Goal: Information Seeking & Learning: Learn about a topic

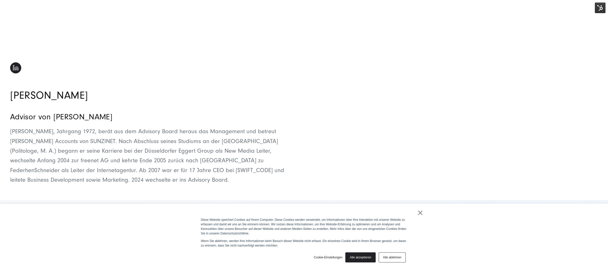
scroll to position [1203, 0]
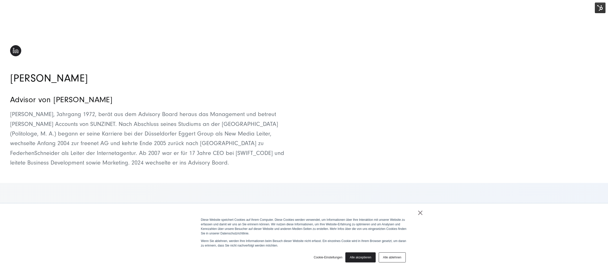
click at [344, 147] on div at bounding box center [458, 31] width 297 height 304
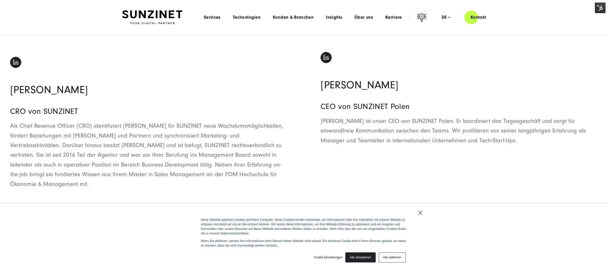
scroll to position [873, 0]
click at [116, 153] on span "Als Chief Revenue Officer (CRO) identifiziert [PERSON_NAME] für SUNZINET neue W…" at bounding box center [146, 155] width 273 height 65
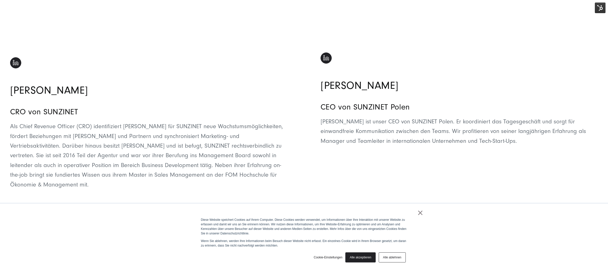
scroll to position [873, 0]
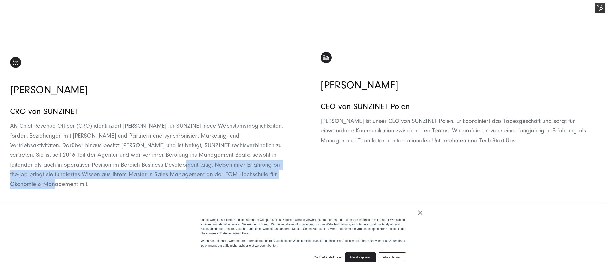
drag, startPoint x: 136, startPoint y: 159, endPoint x: 299, endPoint y: 174, distance: 164.2
click at [299, 174] on div "[PERSON_NAME] [PERSON_NAME] Als Chief Revenue Officer (CRO) identifiziert [PERS…" at bounding box center [304, 47] width 608 height 323
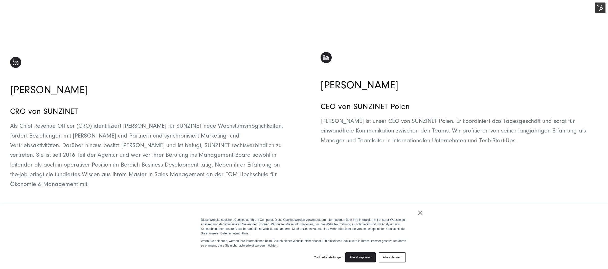
click at [324, 176] on p "[PERSON_NAME] ist unser CEO von SUNZINET Polen. Er koordiniert das Tagesgeschäf…" at bounding box center [458, 155] width 277 height 78
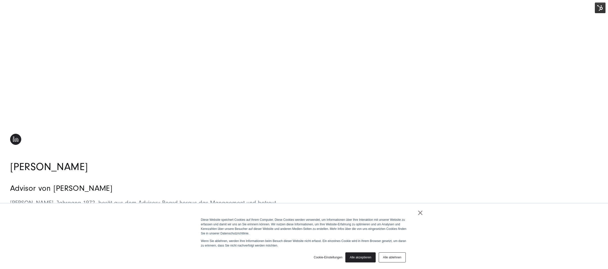
scroll to position [1115, 0]
drag, startPoint x: 149, startPoint y: 222, endPoint x: 206, endPoint y: 223, distance: 57.1
click at [206, 223] on p "[PERSON_NAME], Jahrgang 1972, berät aus dem Advisory Board heraus das Managemen…" at bounding box center [148, 227] width 277 height 58
click at [209, 222] on p "[PERSON_NAME], Jahrgang 1972, berät aus dem Advisory Board heraus das Managemen…" at bounding box center [148, 227] width 277 height 58
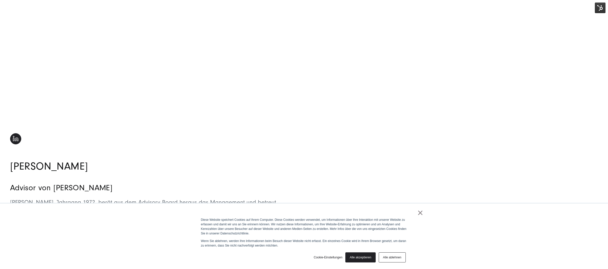
click at [215, 225] on p "[PERSON_NAME], Jahrgang 1972, berät aus dem Advisory Board heraus das Managemen…" at bounding box center [148, 227] width 277 height 58
click at [175, 245] on p "[PERSON_NAME], Jahrgang 1972, berät aus dem Advisory Board heraus das Managemen…" at bounding box center [148, 227] width 277 height 58
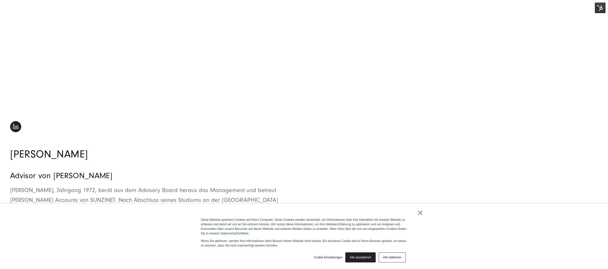
scroll to position [1128, 0]
drag, startPoint x: 32, startPoint y: 198, endPoint x: 131, endPoint y: 197, distance: 99.1
click at [124, 197] on p "[PERSON_NAME], Jahrgang 1972, berät aus dem Advisory Board heraus das Managemen…" at bounding box center [148, 214] width 277 height 58
click at [131, 197] on p "[PERSON_NAME], Jahrgang 1972, berät aus dem Advisory Board heraus das Managemen…" at bounding box center [148, 214] width 277 height 58
drag, startPoint x: 62, startPoint y: 201, endPoint x: 144, endPoint y: 199, distance: 81.9
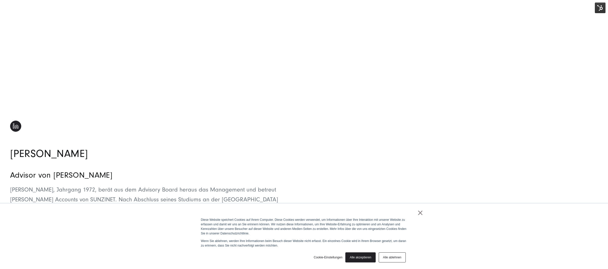
click at [139, 199] on p "[PERSON_NAME], Jahrgang 1972, berät aus dem Advisory Board heraus das Managemen…" at bounding box center [148, 214] width 277 height 58
click at [145, 199] on p "[PERSON_NAME], Jahrgang 1972, berät aus dem Advisory Board heraus das Managemen…" at bounding box center [148, 214] width 277 height 58
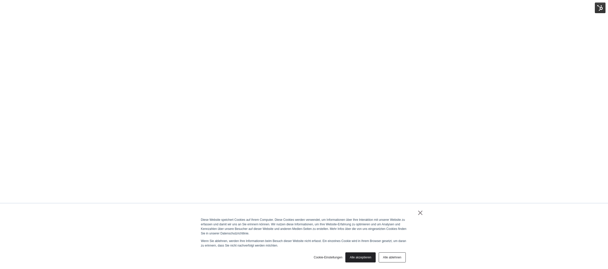
scroll to position [221, 0]
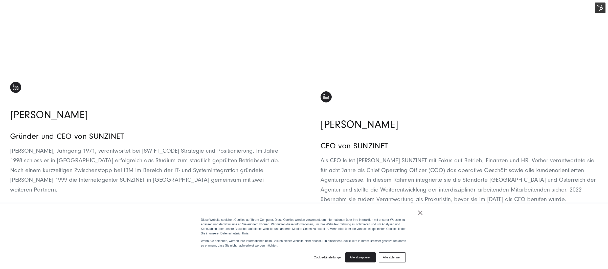
click at [81, 170] on span "[PERSON_NAME], Jahrgang 1971, verantwortet bei [SWIFT_CODE] Strategie und Posit…" at bounding box center [144, 171] width 269 height 46
